Goal: Information Seeking & Learning: Learn about a topic

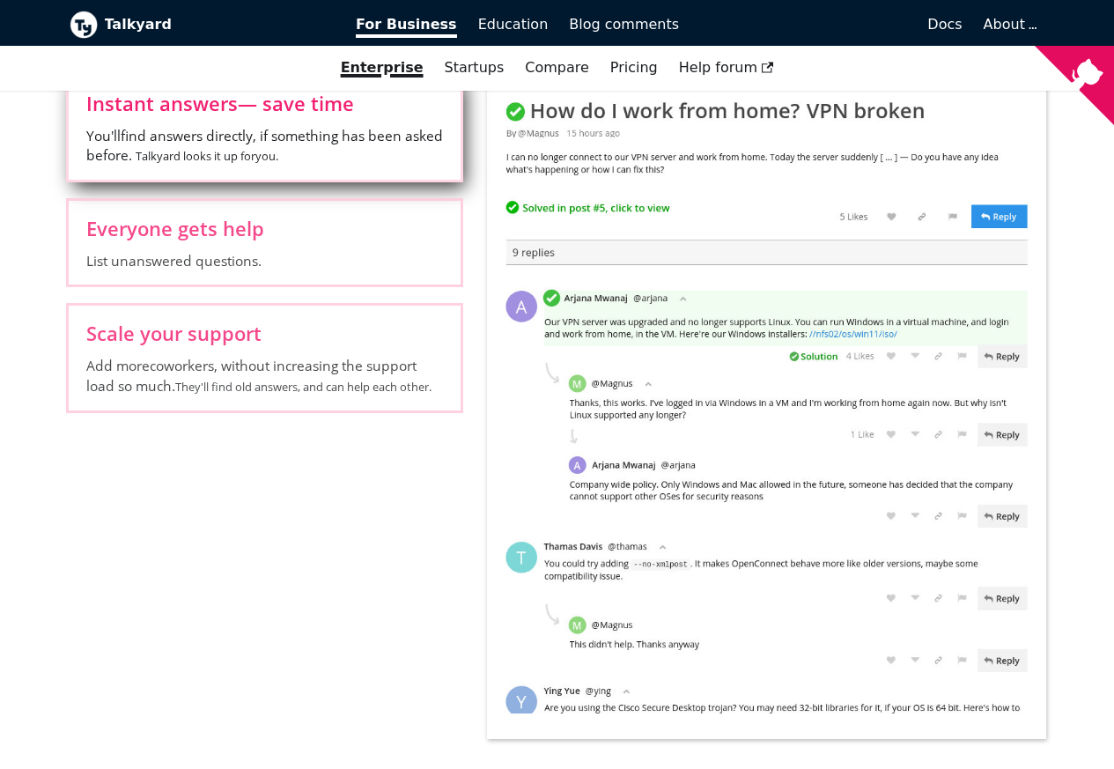
scroll to position [1374, 0]
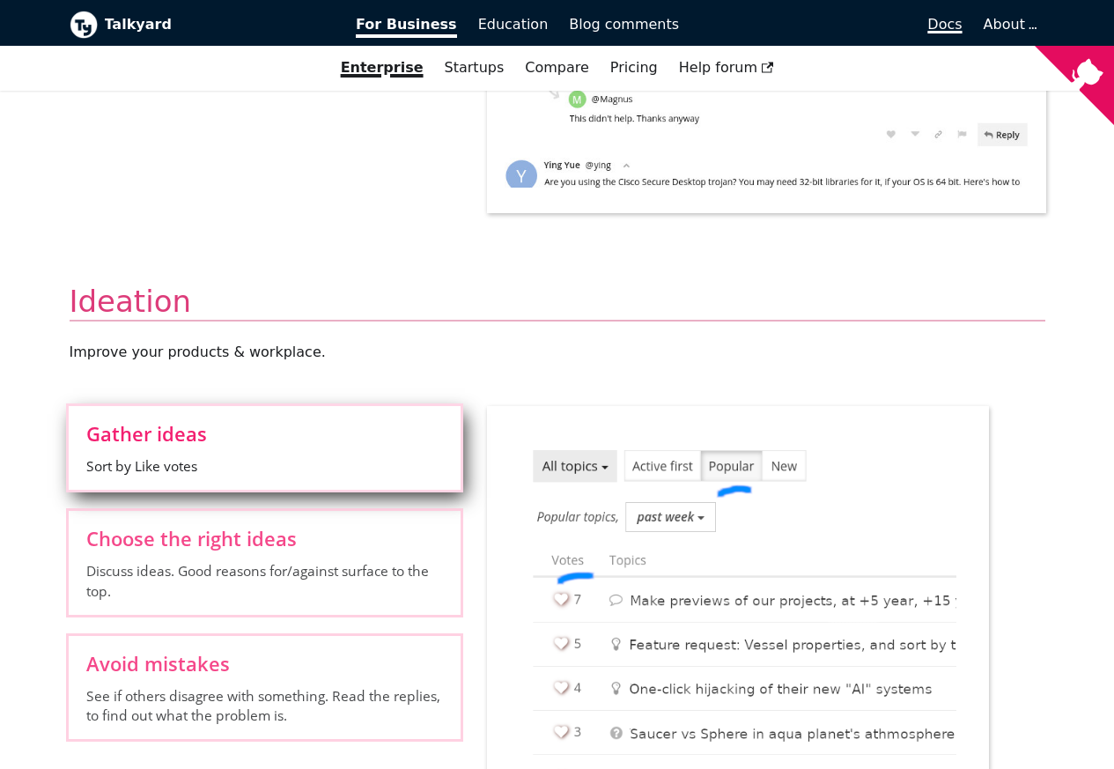
click at [962, 26] on span "Docs" at bounding box center [944, 24] width 34 height 17
